Goal: Find contact information: Find contact information

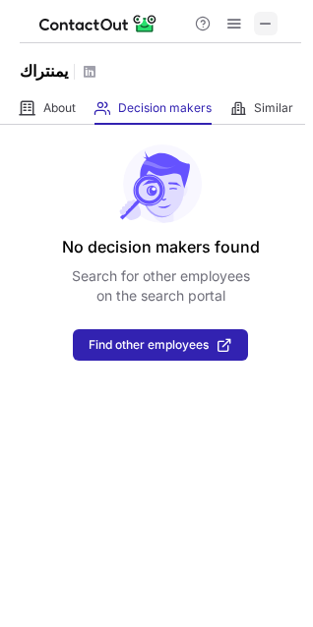
click at [268, 22] on span at bounding box center [266, 24] width 16 height 16
click at [264, 25] on span at bounding box center [266, 24] width 16 height 16
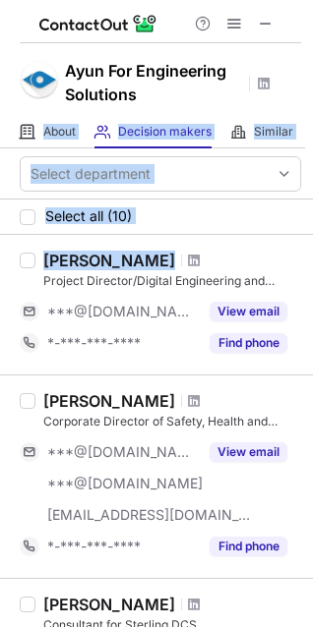
drag, startPoint x: 145, startPoint y: 261, endPoint x: 183, endPoint y: 112, distance: 153.3
click at [183, 112] on div "Ayun For Engineering Solutions About About Company Decision makers View Employe…" at bounding box center [156, 313] width 313 height 627
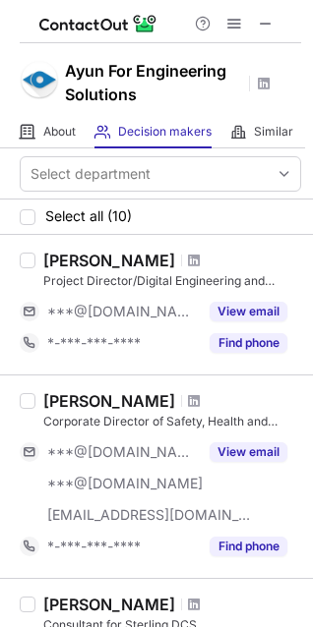
click at [220, 51] on div "Ayun For Engineering Solutions" at bounding box center [156, 79] width 313 height 73
click at [188, 261] on span at bounding box center [194, 261] width 12 height 16
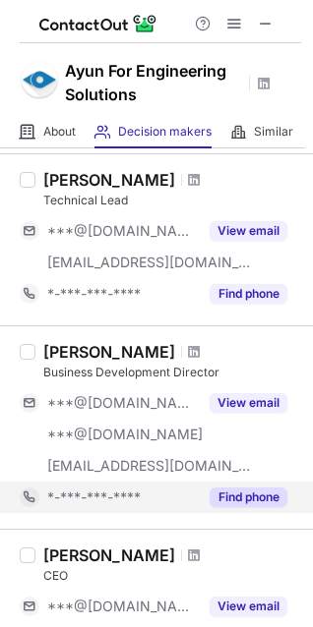
scroll to position [1653, 0]
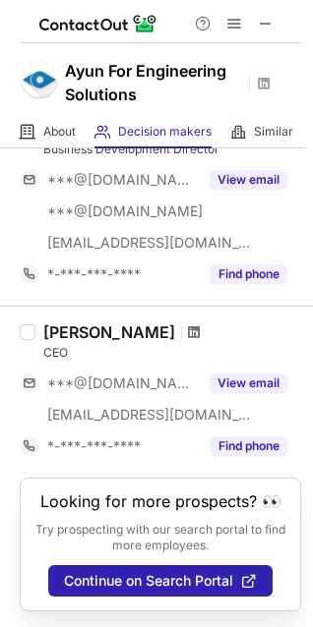
click at [188, 324] on span at bounding box center [194, 332] width 12 height 16
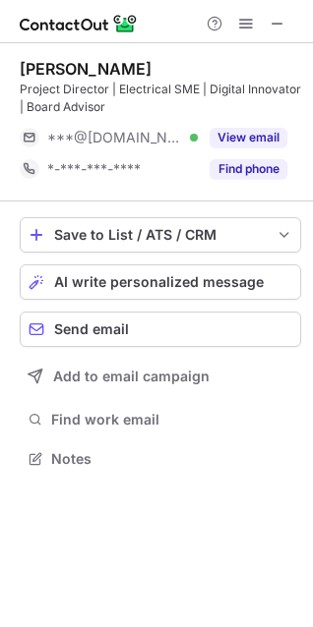
scroll to position [445, 313]
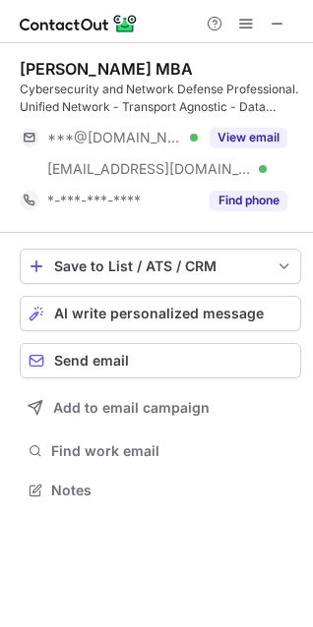
scroll to position [477, 313]
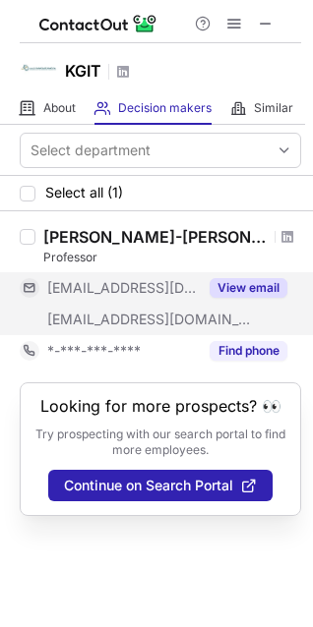
click at [255, 292] on button "View email" at bounding box center [248, 288] width 78 height 20
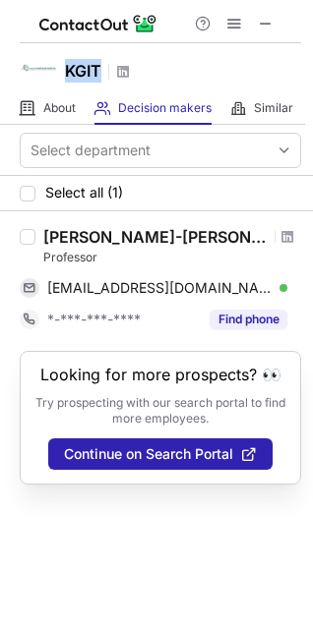
drag, startPoint x: 67, startPoint y: 72, endPoint x: 108, endPoint y: 70, distance: 41.3
click at [108, 70] on div "KGIT" at bounding box center [98, 72] width 66 height 26
copy h1 "KGIT"
